Goal: Information Seeking & Learning: Learn about a topic

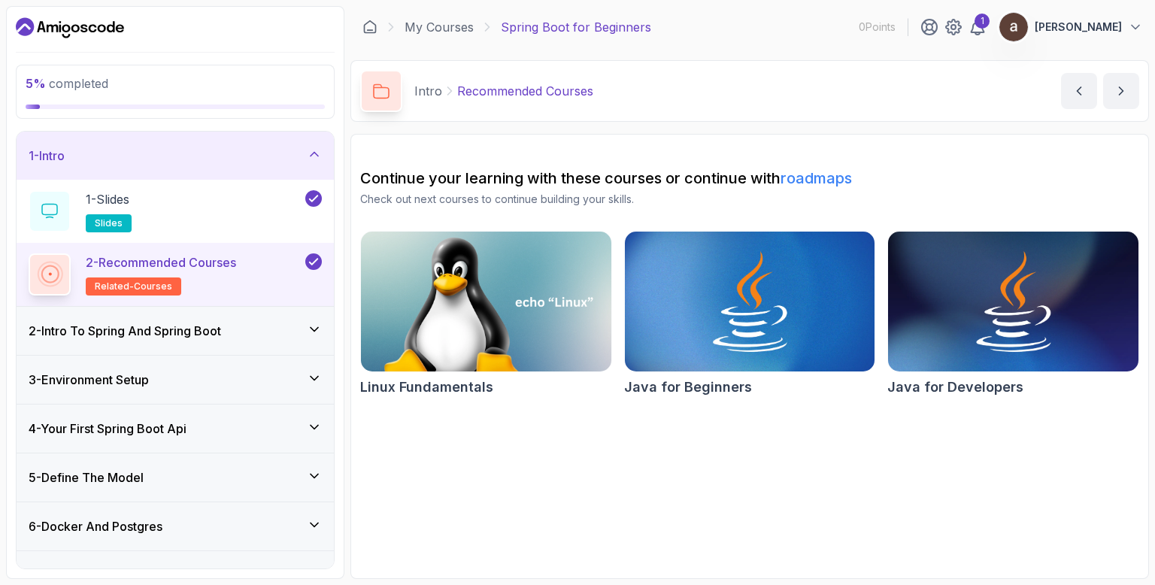
click at [221, 332] on h3 "2 - Intro To Spring And Spring Boot" at bounding box center [125, 331] width 193 height 18
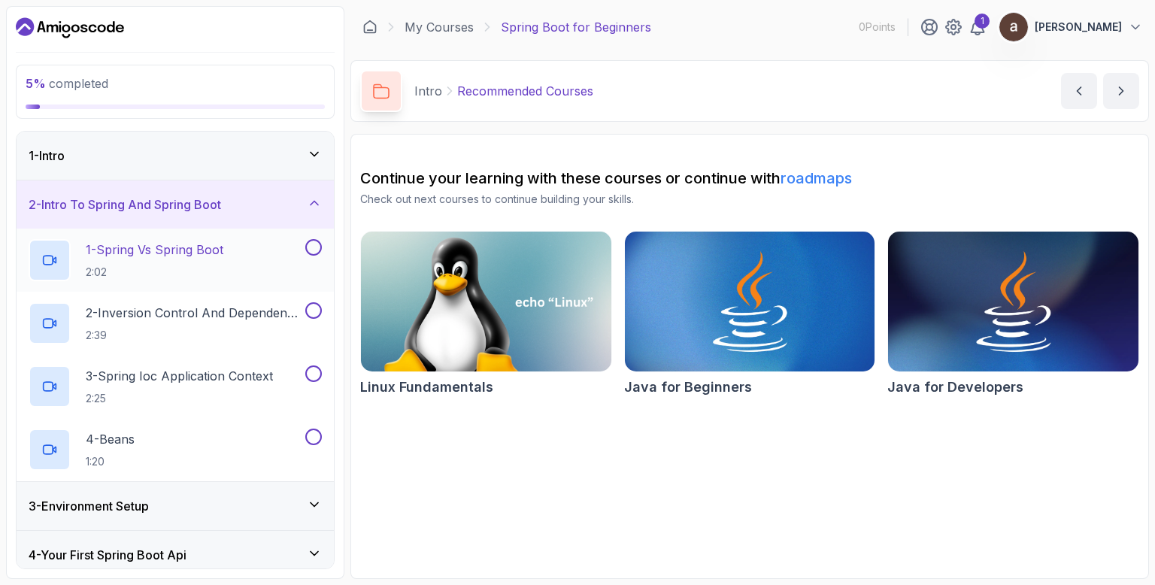
click at [147, 266] on p "2:02" at bounding box center [155, 272] width 138 height 15
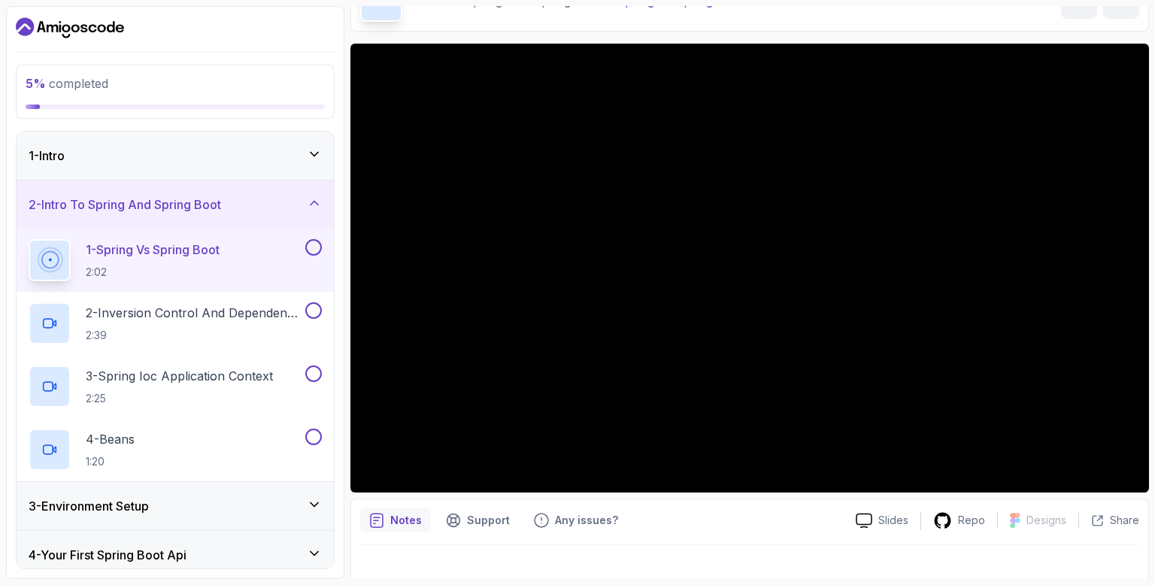
scroll to position [108, 0]
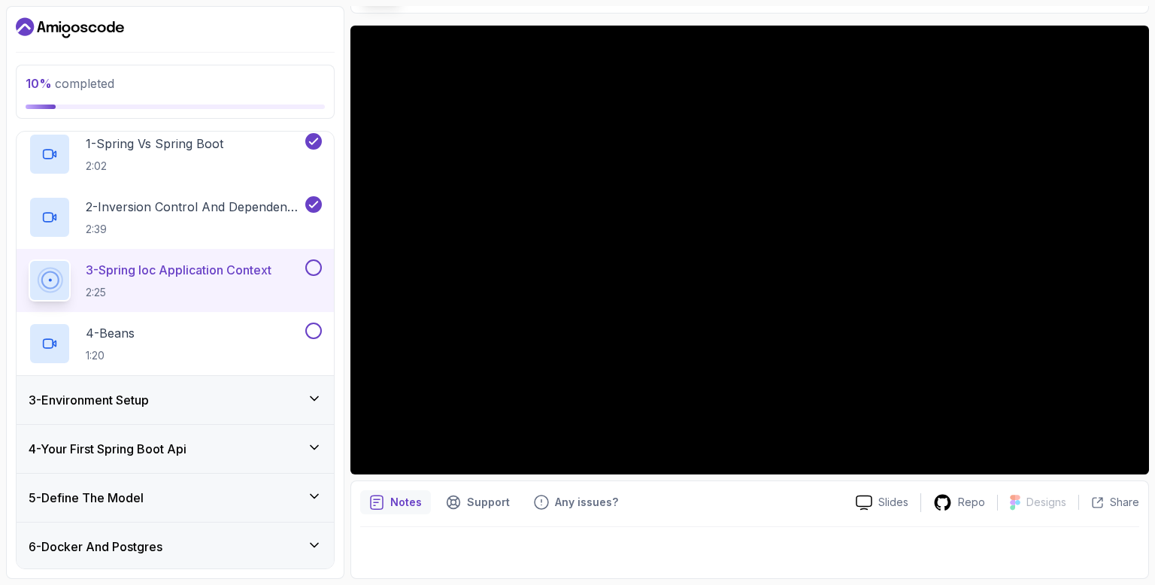
scroll to position [180, 0]
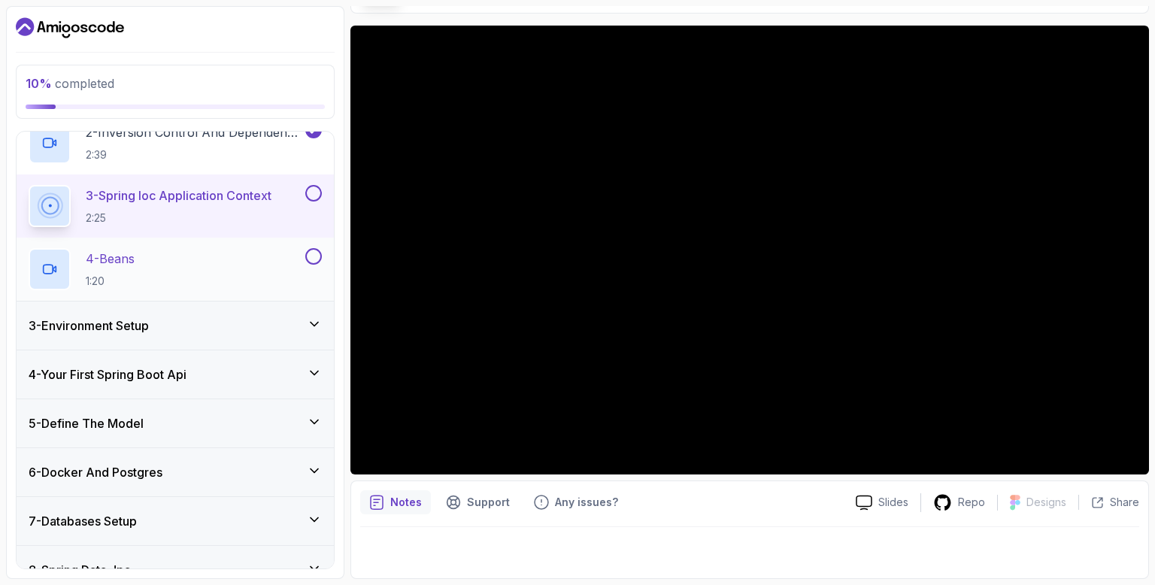
click at [202, 265] on div "4 - Beans 1:20" at bounding box center [166, 269] width 274 height 42
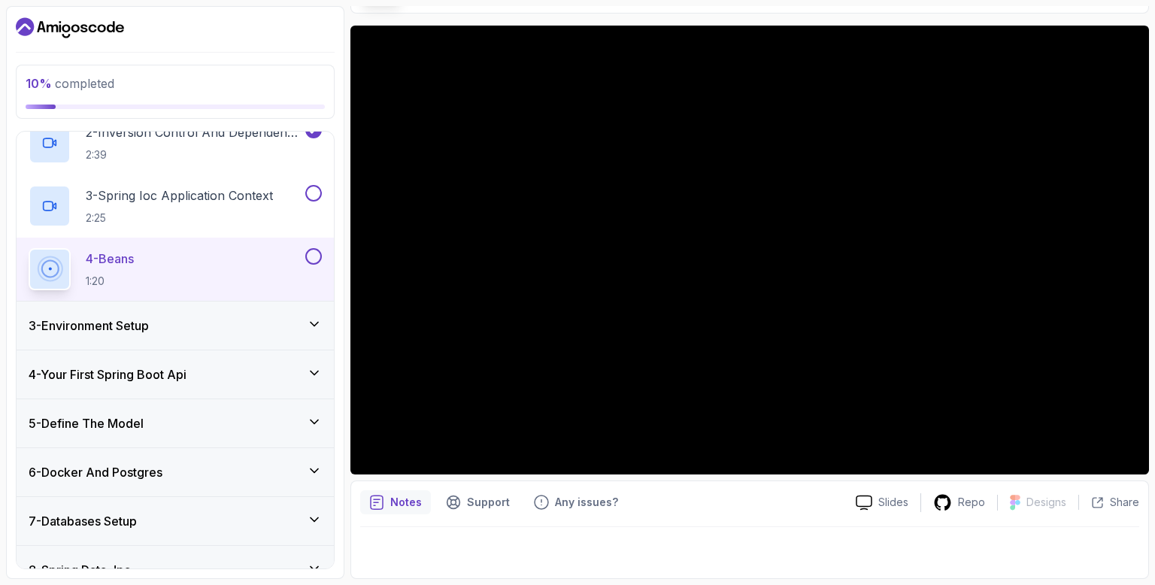
click at [316, 324] on icon at bounding box center [315, 324] width 8 height 4
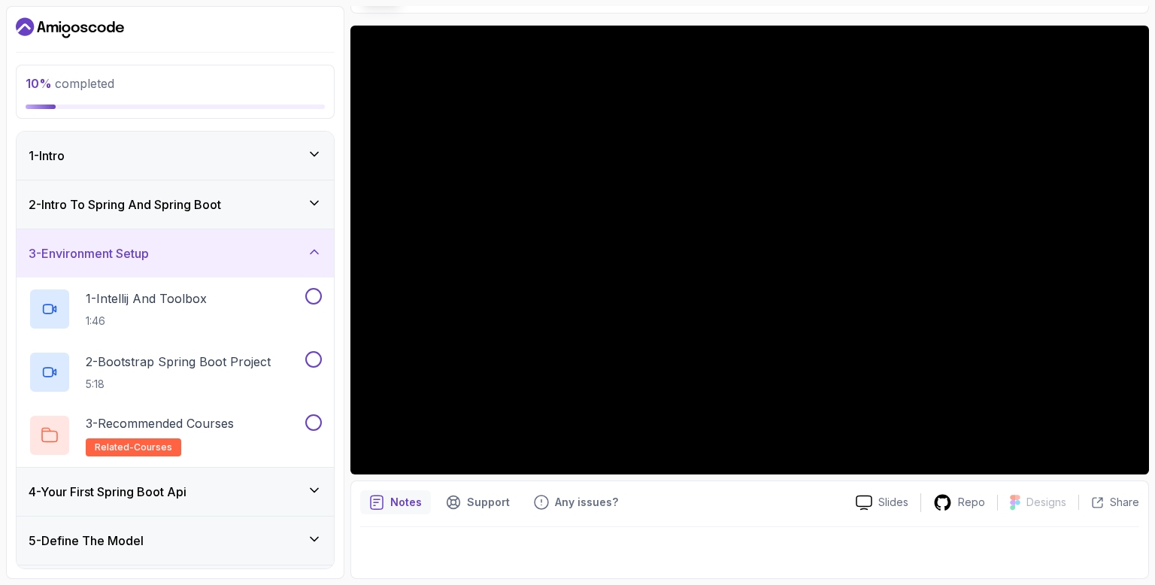
click at [316, 248] on icon at bounding box center [314, 251] width 15 height 15
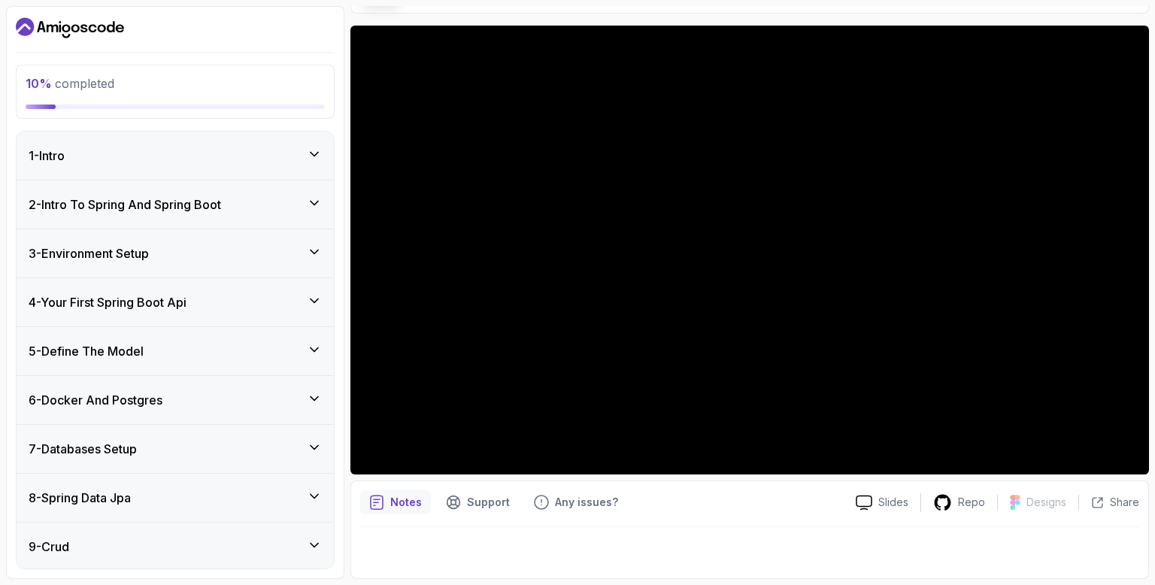
click at [308, 199] on icon at bounding box center [314, 203] width 15 height 15
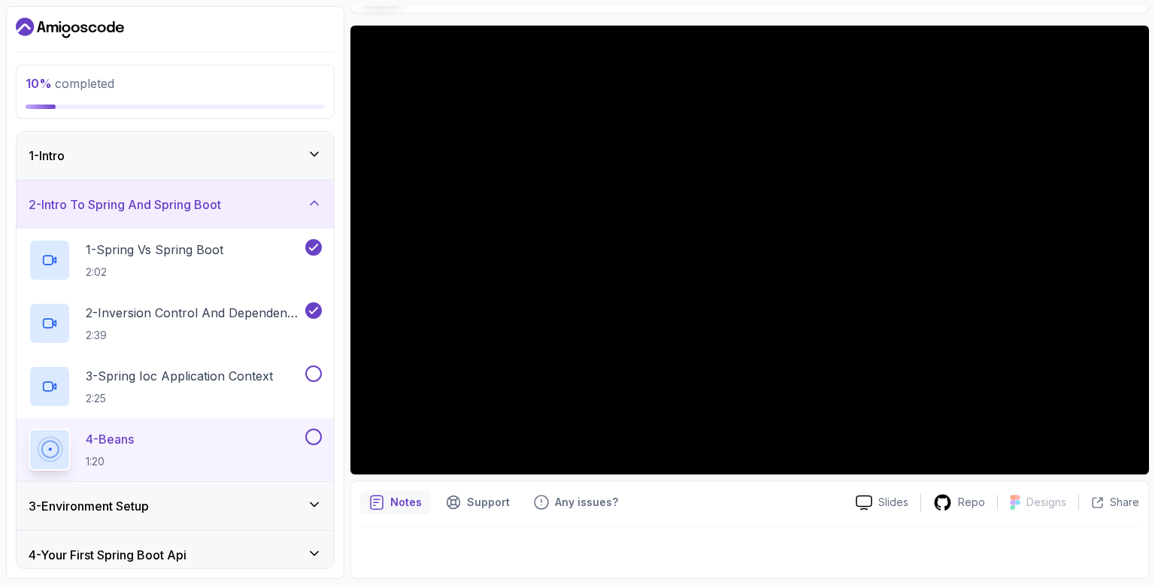
click at [308, 199] on icon at bounding box center [314, 203] width 15 height 15
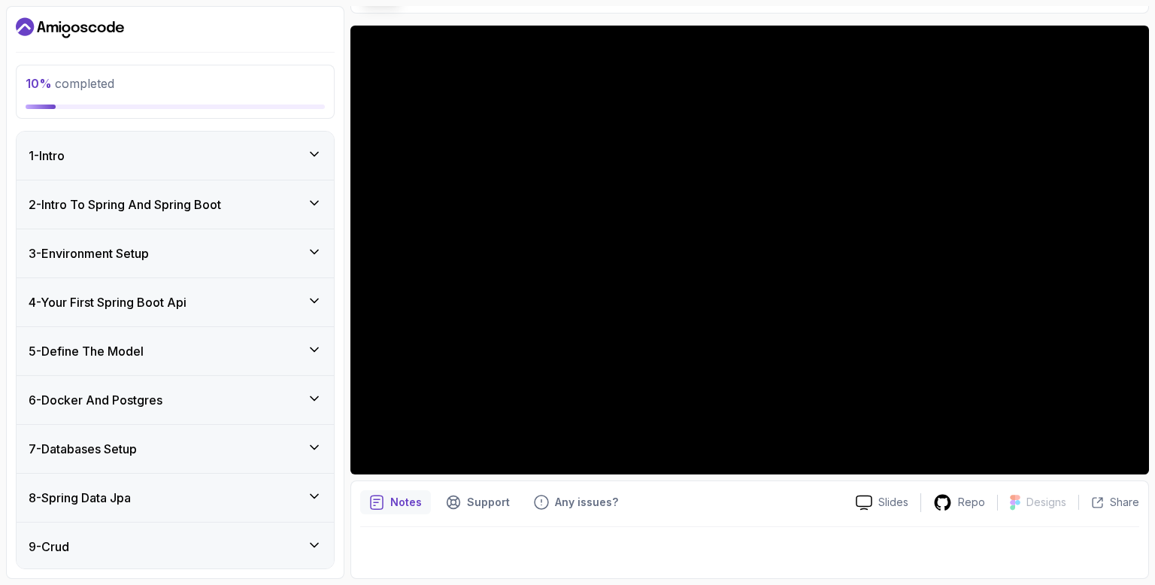
click at [313, 249] on icon at bounding box center [314, 251] width 15 height 15
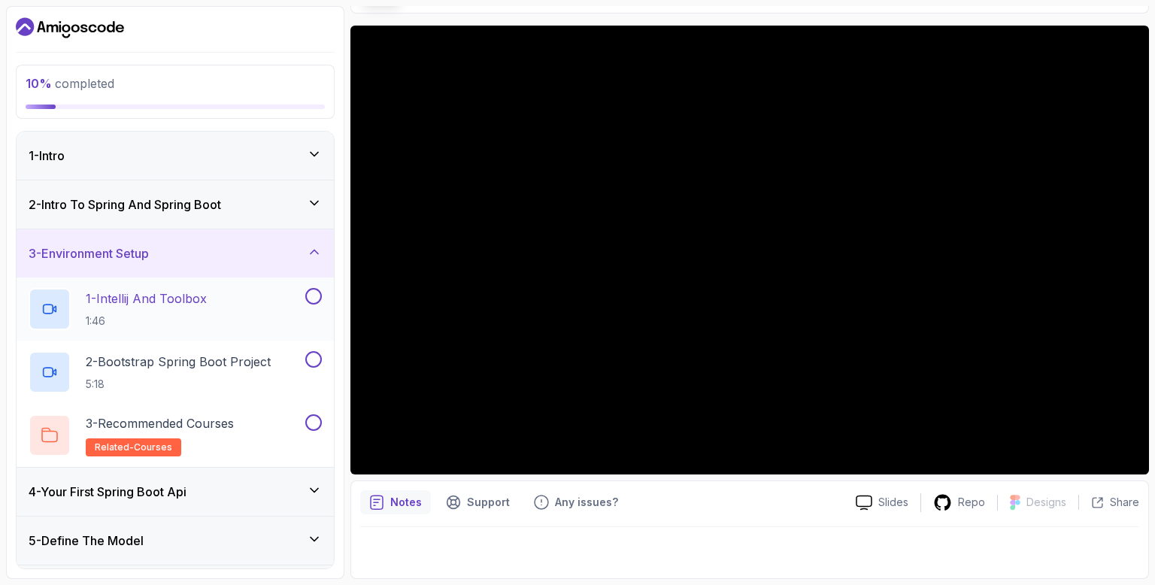
scroll to position [90, 0]
